Goal: Register for event/course

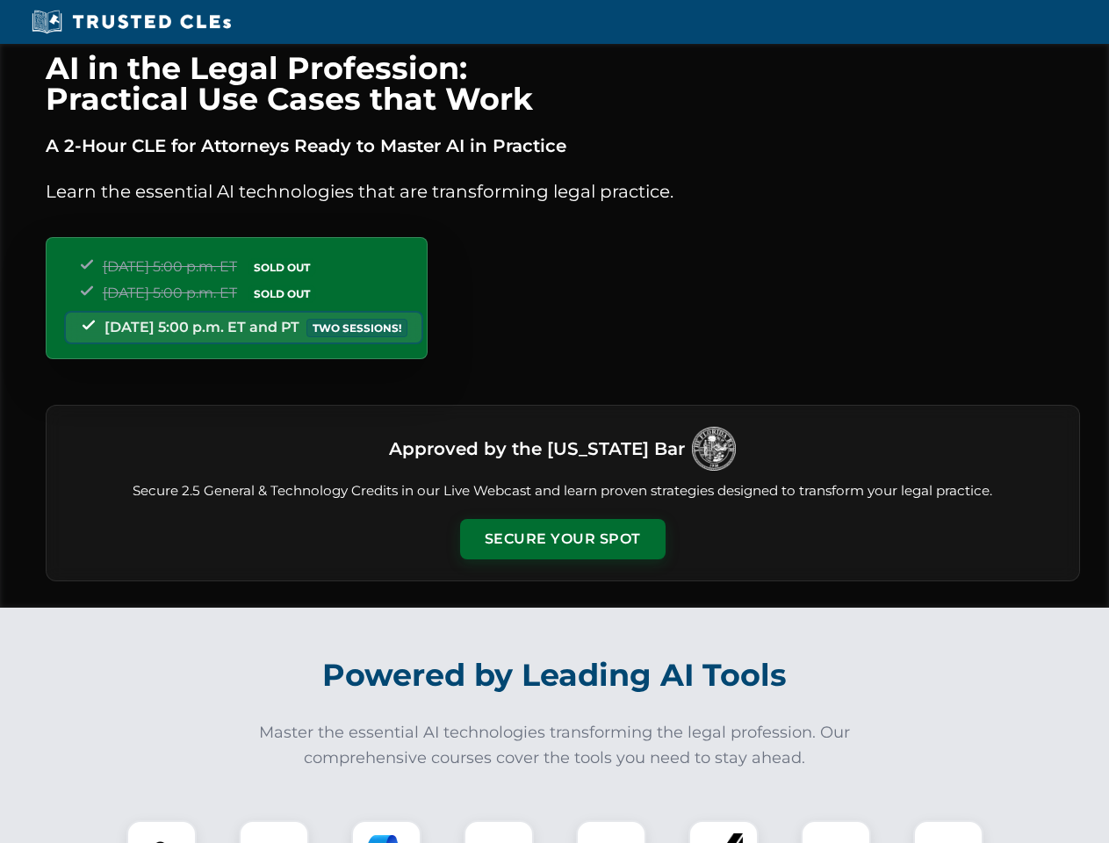
click at [562, 539] on button "Secure Your Spot" at bounding box center [562, 539] width 205 height 40
click at [162, 832] on img at bounding box center [161, 855] width 51 height 51
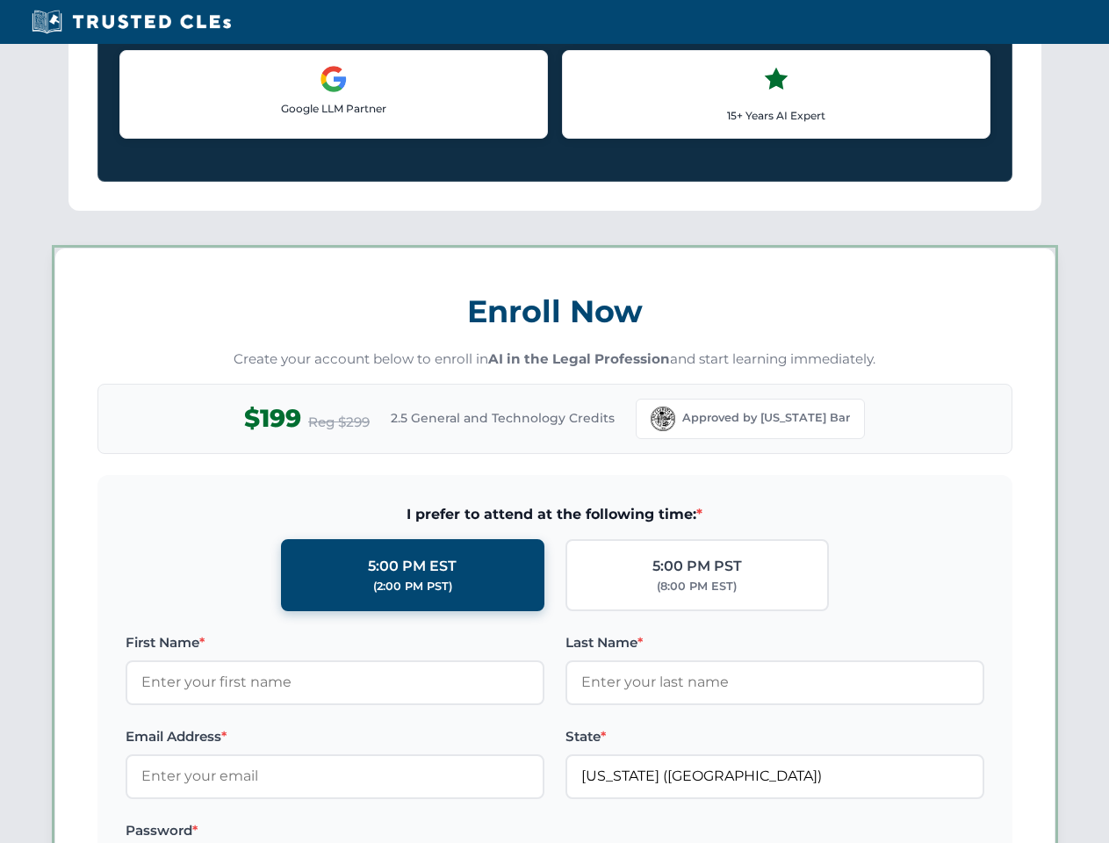
click at [386, 832] on label "Password *" at bounding box center [335, 830] width 419 height 21
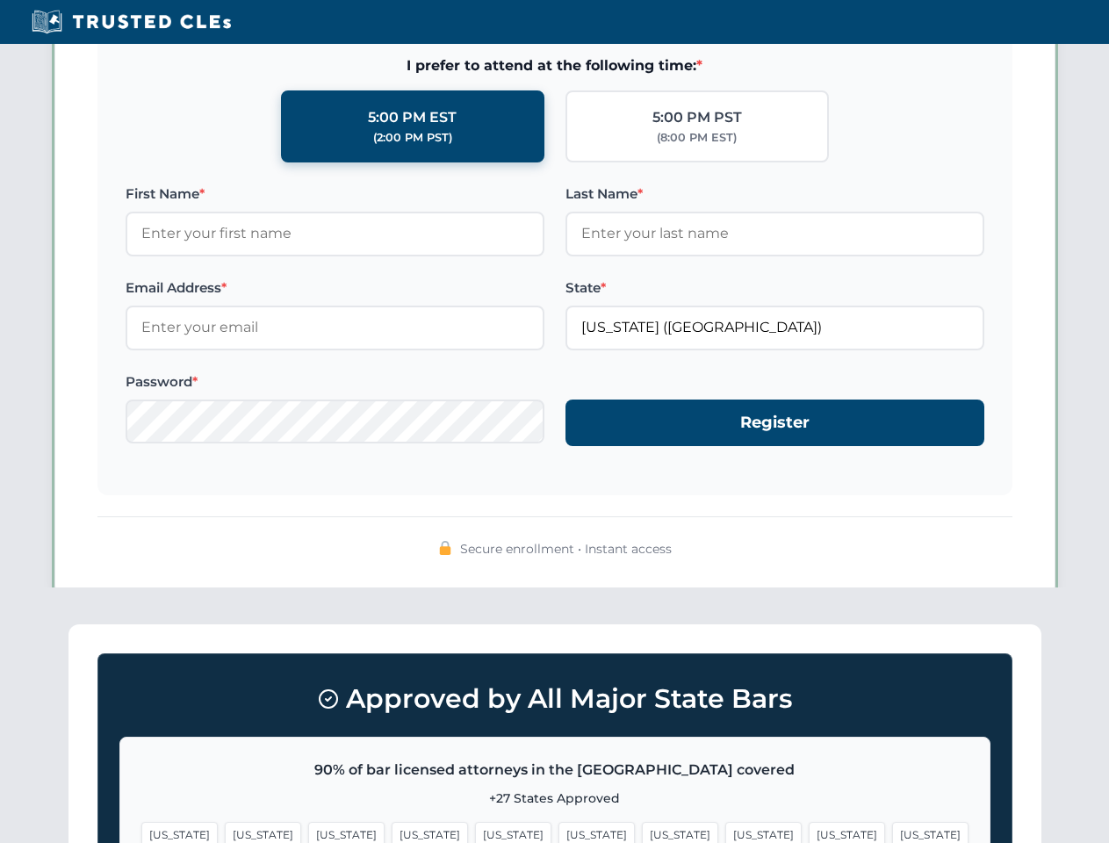
click at [809, 832] on span "[US_STATE]" at bounding box center [847, 834] width 76 height 25
